Goal: Task Accomplishment & Management: Manage account settings

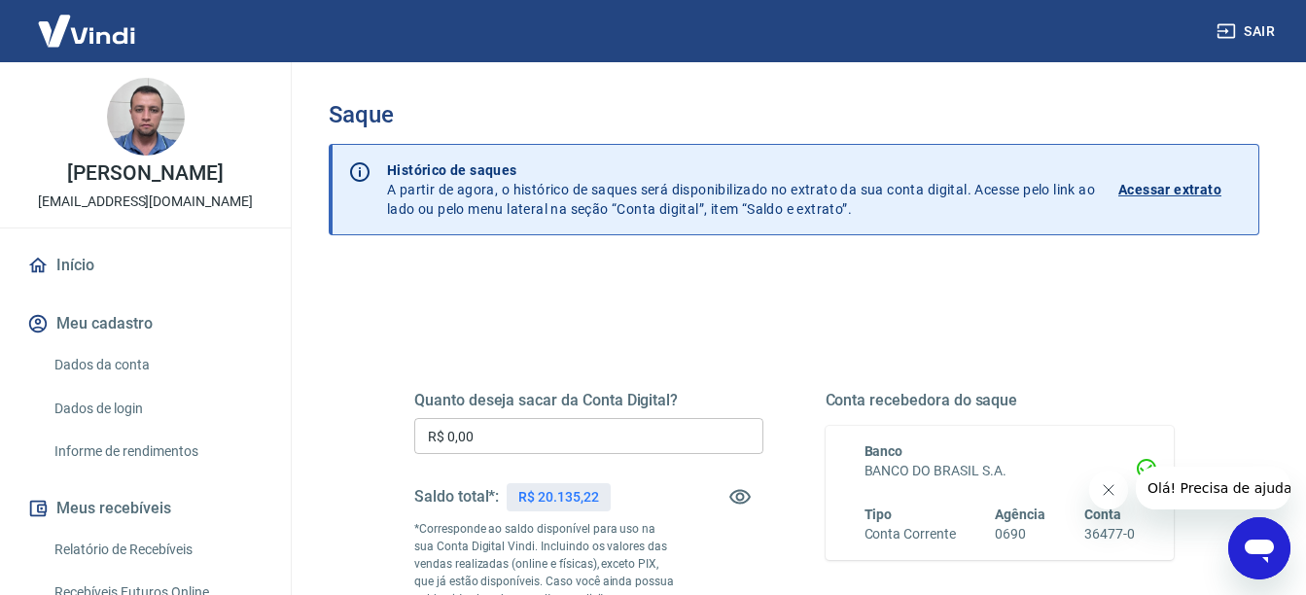
click at [597, 429] on input "R$ 0,00" at bounding box center [588, 436] width 349 height 36
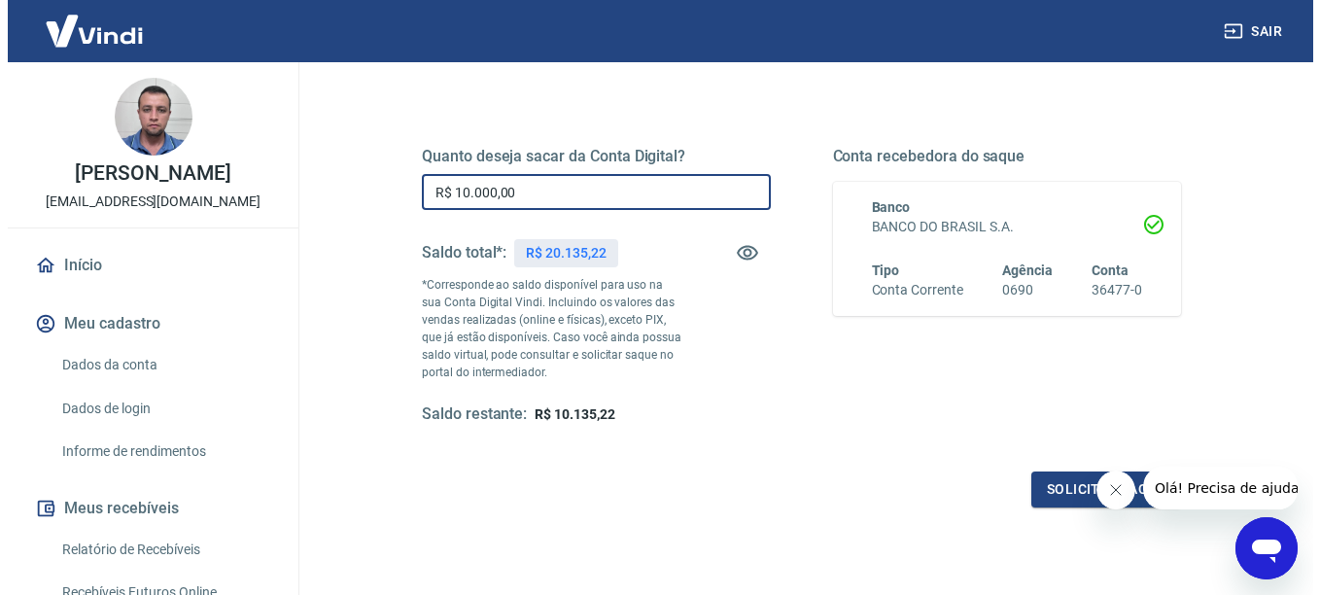
scroll to position [292, 0]
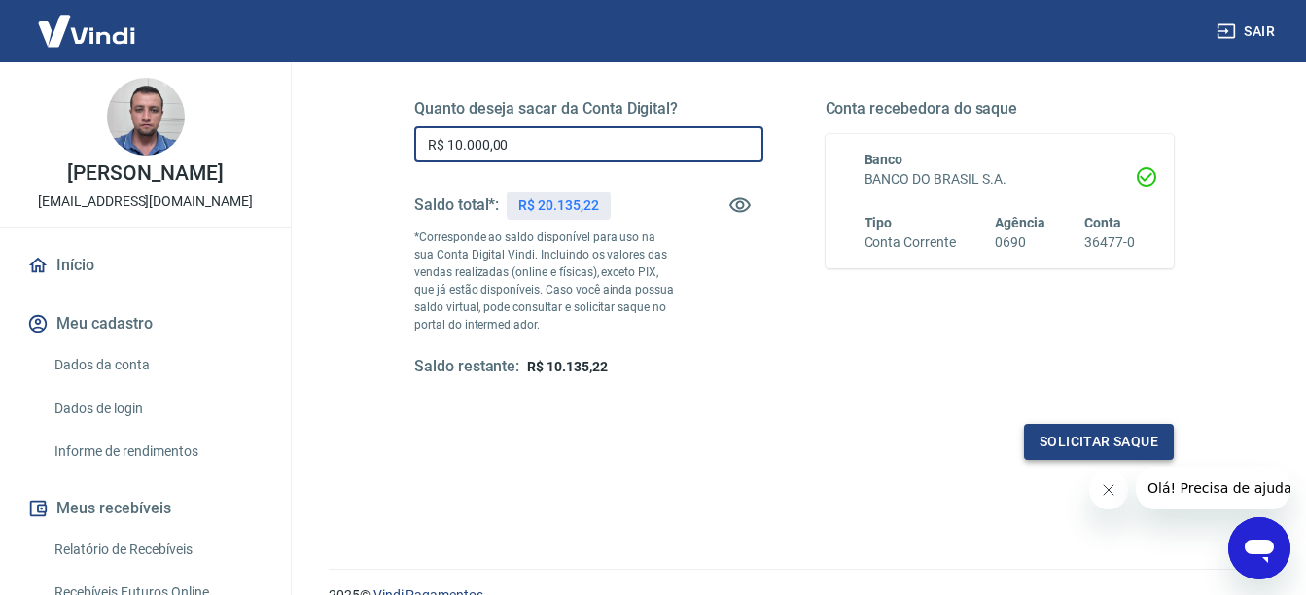
type input "R$ 10.000,00"
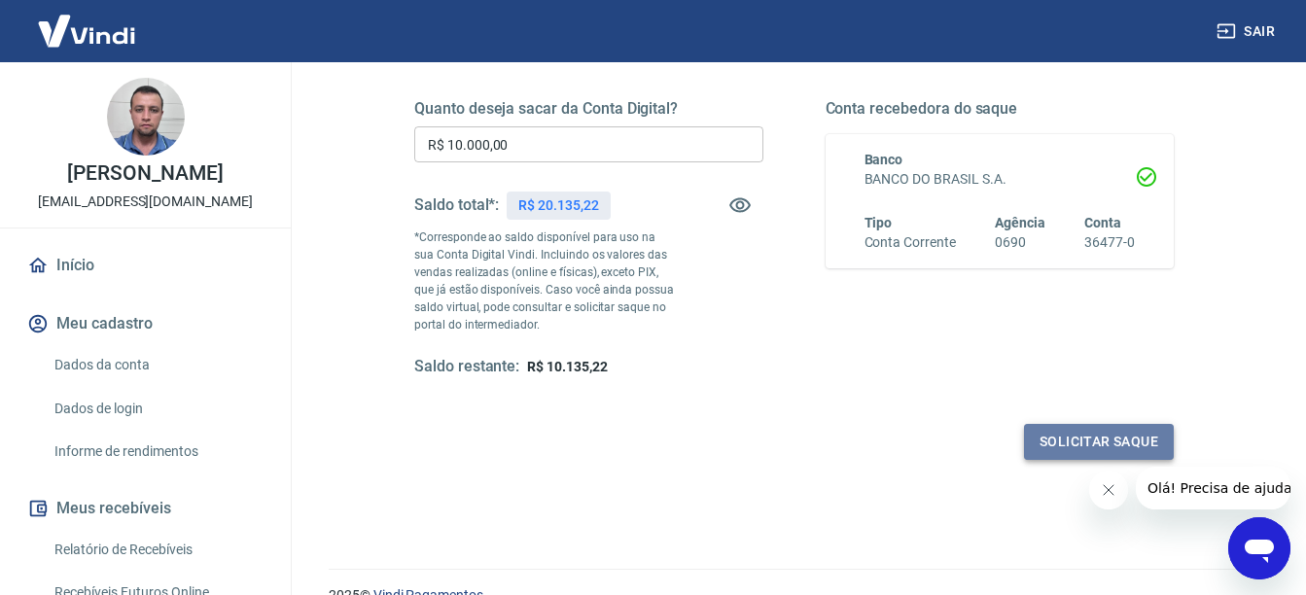
click at [1061, 425] on button "Solicitar saque" at bounding box center [1099, 442] width 150 height 36
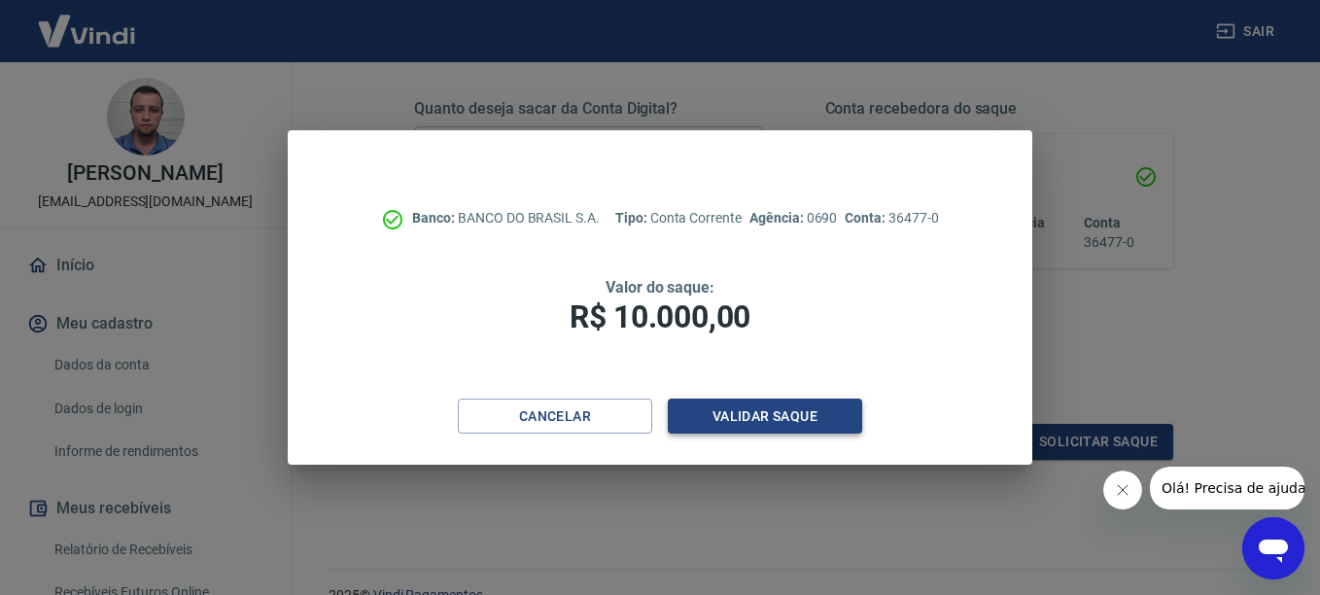
click at [720, 407] on button "Validar saque" at bounding box center [765, 417] width 194 height 36
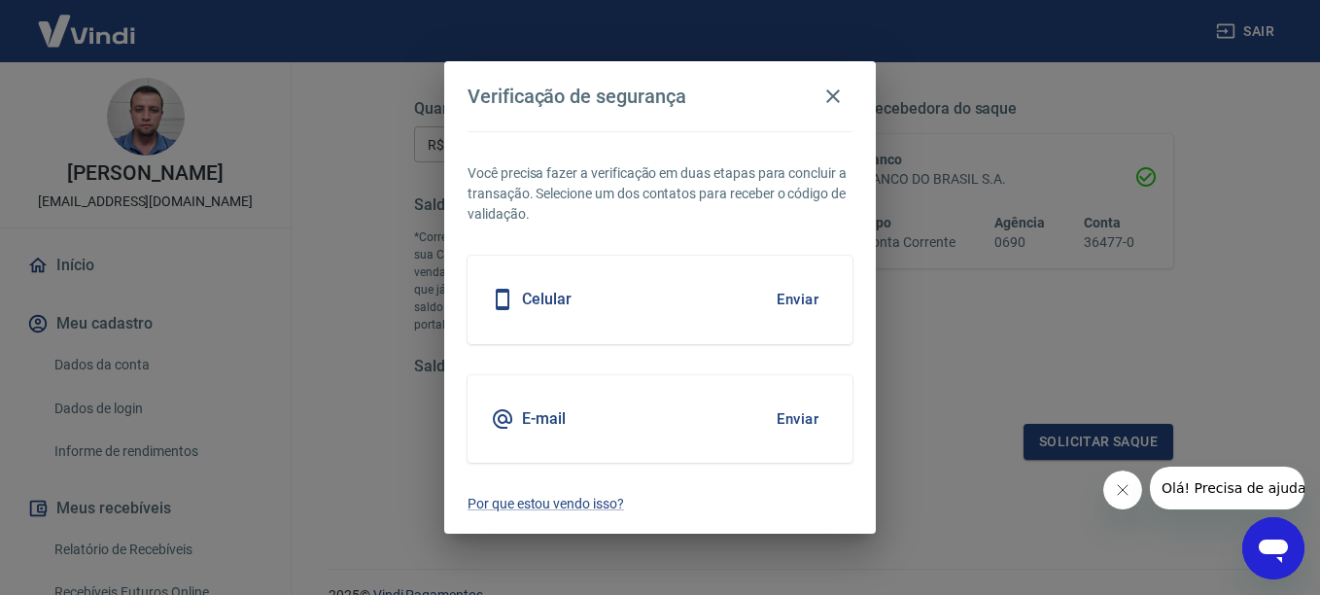
click at [834, 309] on div "Celular Enviar" at bounding box center [660, 300] width 385 height 88
click at [812, 303] on button "Enviar" at bounding box center [797, 299] width 63 height 41
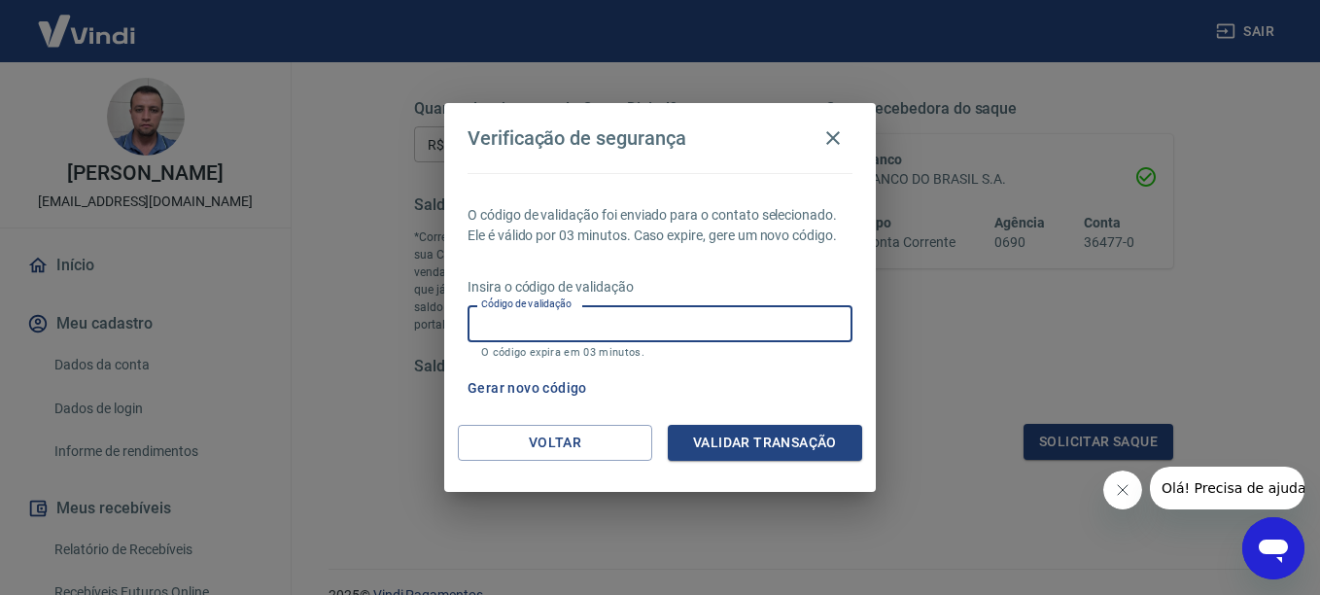
click at [630, 314] on input "Código de validação" at bounding box center [660, 323] width 385 height 36
type input "871797"
click at [785, 450] on button "Validar transação" at bounding box center [765, 443] width 194 height 36
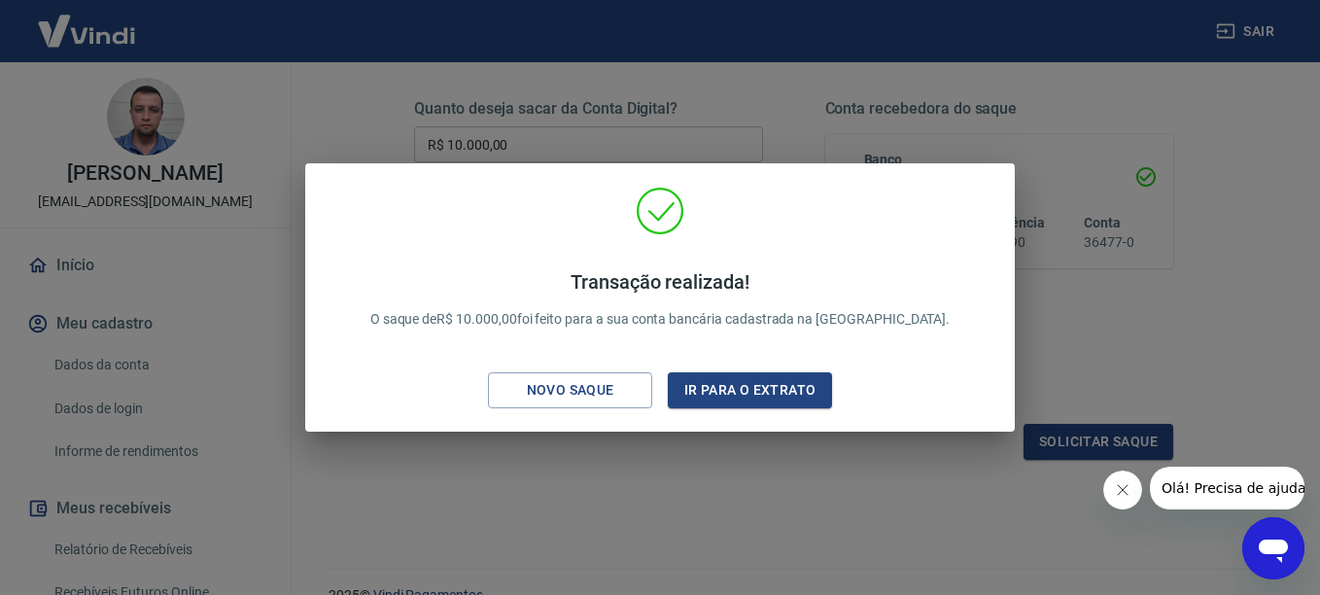
click at [1136, 279] on div "Transação realizada! O saque de R$ 10.000,00 foi feito para a sua conta bancári…" at bounding box center [660, 297] width 1320 height 595
